Goal: Task Accomplishment & Management: Manage account settings

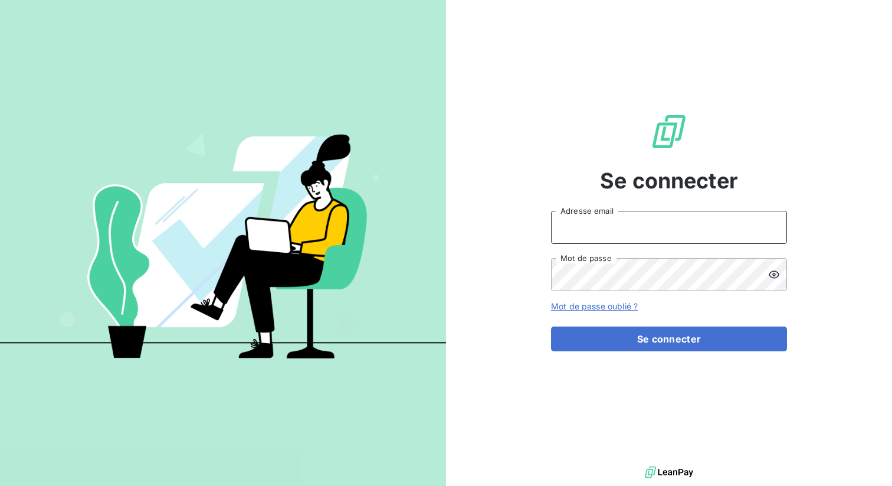
click at [586, 219] on input "Adresse email" at bounding box center [669, 227] width 236 height 33
click at [533, 189] on div "Se connecter Adresse email Mot de passe Mot de passe oublié ? Se connecter" at bounding box center [669, 231] width 446 height 463
click at [588, 229] on input "Adresse email" at bounding box center [669, 227] width 236 height 33
type input "admin@kiloutou"
click at [551, 326] on button "Se connecter" at bounding box center [669, 338] width 236 height 25
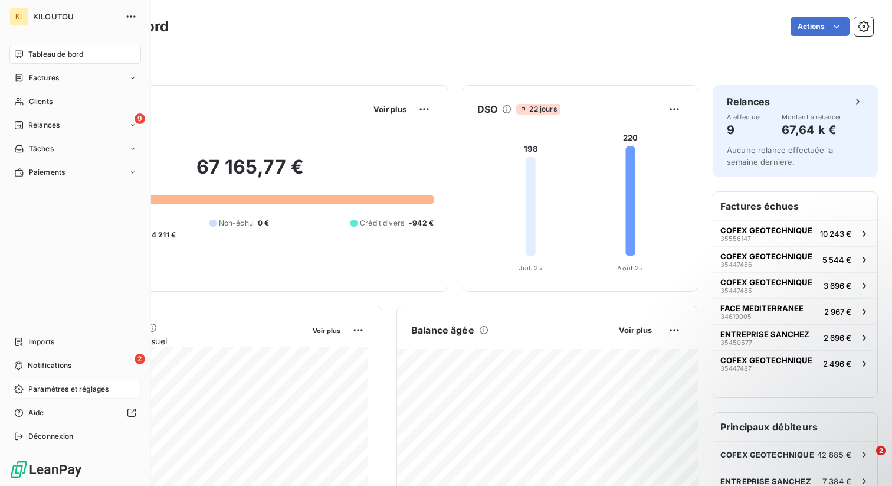
click at [60, 387] on span "Paramètres et réglages" at bounding box center [68, 388] width 80 height 11
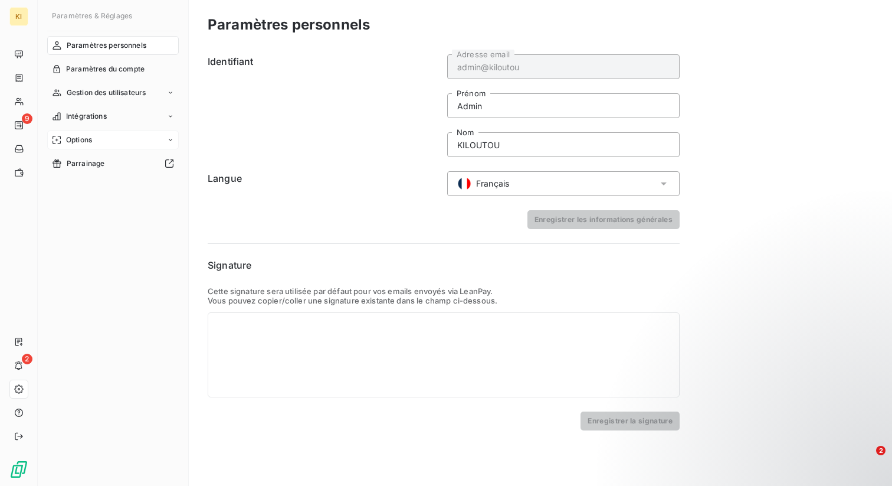
click at [97, 140] on div "Options" at bounding box center [113, 139] width 132 height 19
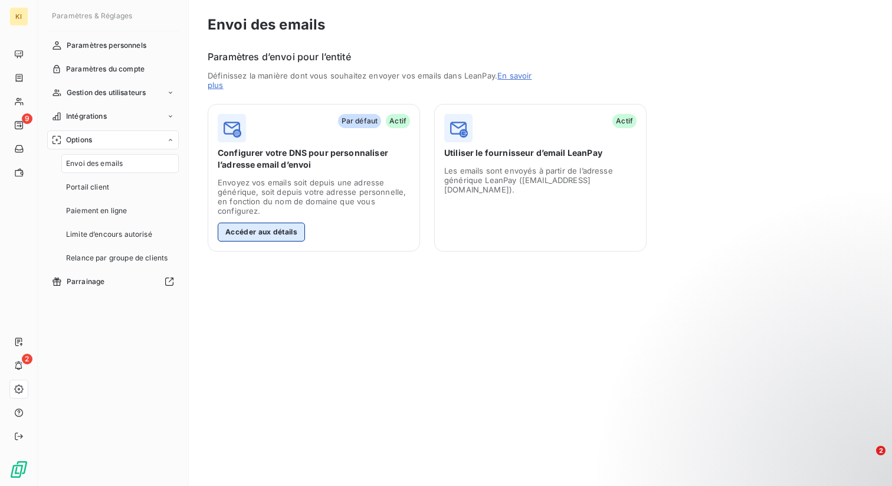
click at [283, 228] on button "Accéder aux détails" at bounding box center [261, 231] width 87 height 19
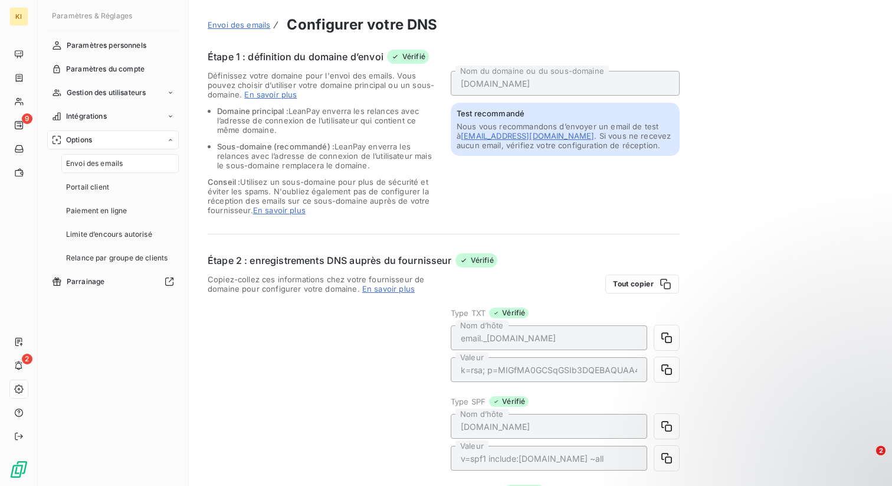
scroll to position [291, 0]
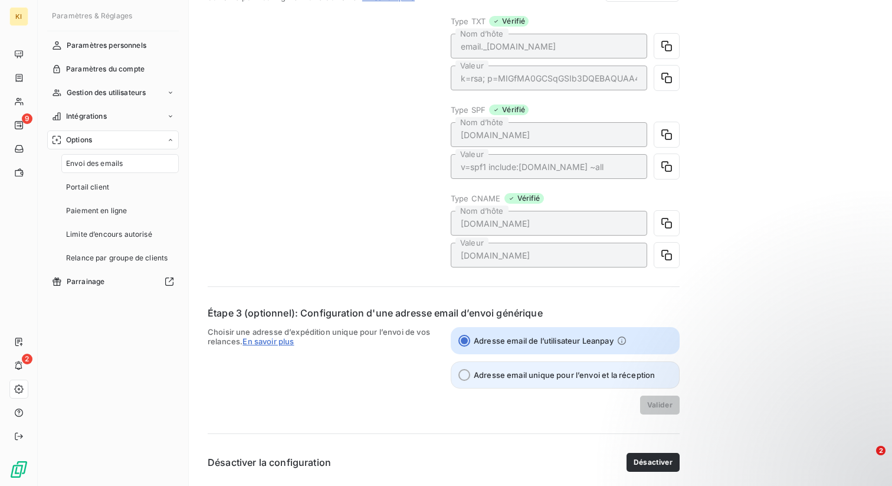
click at [545, 372] on span "Adresse email unique pour l’envoi et la réception" at bounding box center [564, 374] width 181 height 9
click at [470, 372] on input "Adresse email unique pour l’envoi et la réception" at bounding box center [464, 375] width 12 height 12
radio input "true"
radio input "false"
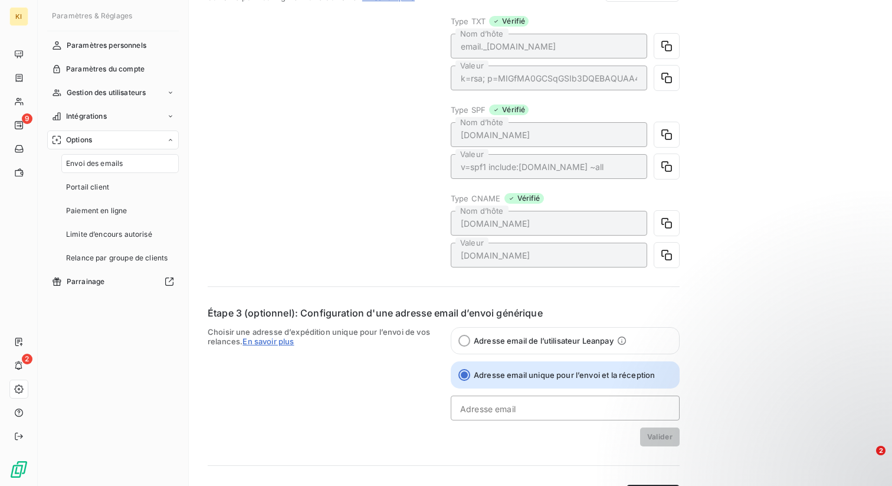
scroll to position [323, 0]
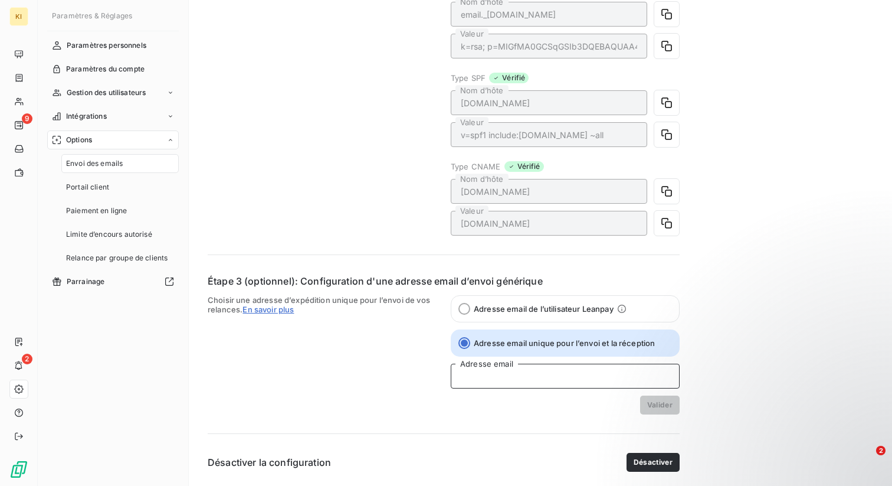
click at [582, 382] on input "Adresse email" at bounding box center [565, 375] width 229 height 25
click at [577, 406] on div "Valider" at bounding box center [565, 404] width 229 height 19
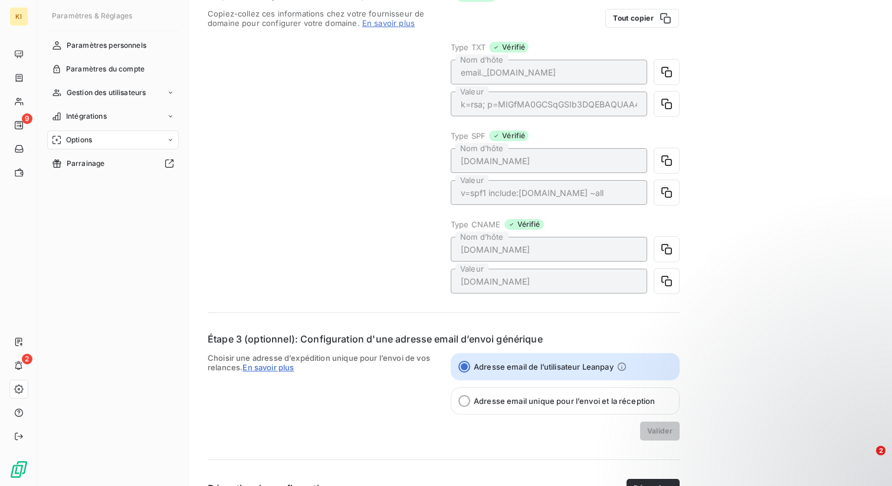
scroll to position [291, 0]
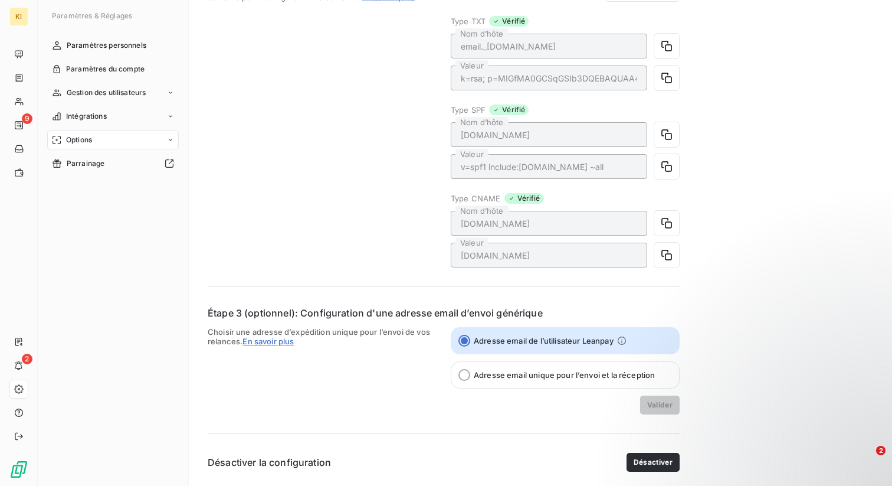
click at [484, 397] on div "Valider" at bounding box center [565, 404] width 229 height 19
click at [472, 376] on label "Adresse email unique pour l’envoi et la réception" at bounding box center [565, 374] width 229 height 27
click at [470, 376] on input "Adresse email unique pour l’envoi et la réception" at bounding box center [464, 375] width 12 height 12
radio input "true"
radio input "false"
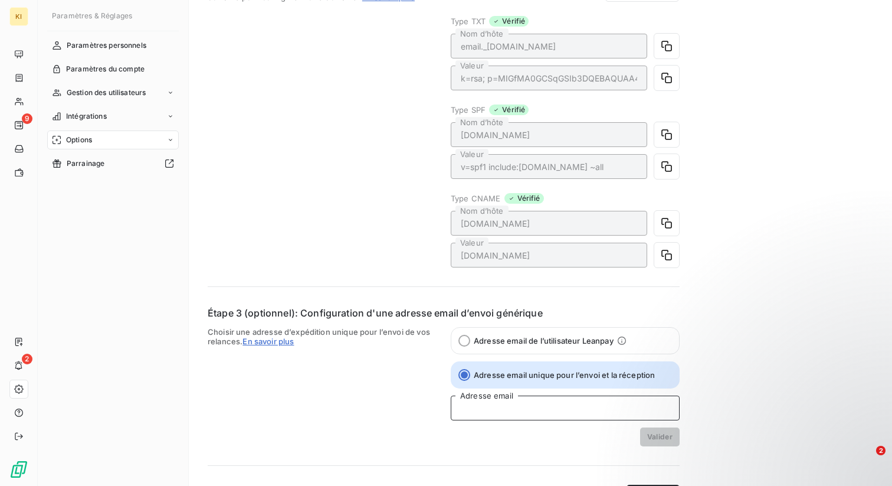
click at [486, 406] on input "Adresse email" at bounding box center [565, 407] width 229 height 25
paste input "[DOMAIN_NAME]"
type input "a@email-recouvrement.kiloutou.fr"
click at [704, 327] on div "Envoi des emails Configurer votre DNS Étape 1 : définition du domaine d’envoi V…" at bounding box center [540, 113] width 703 height 809
